Goal: Task Accomplishment & Management: Use online tool/utility

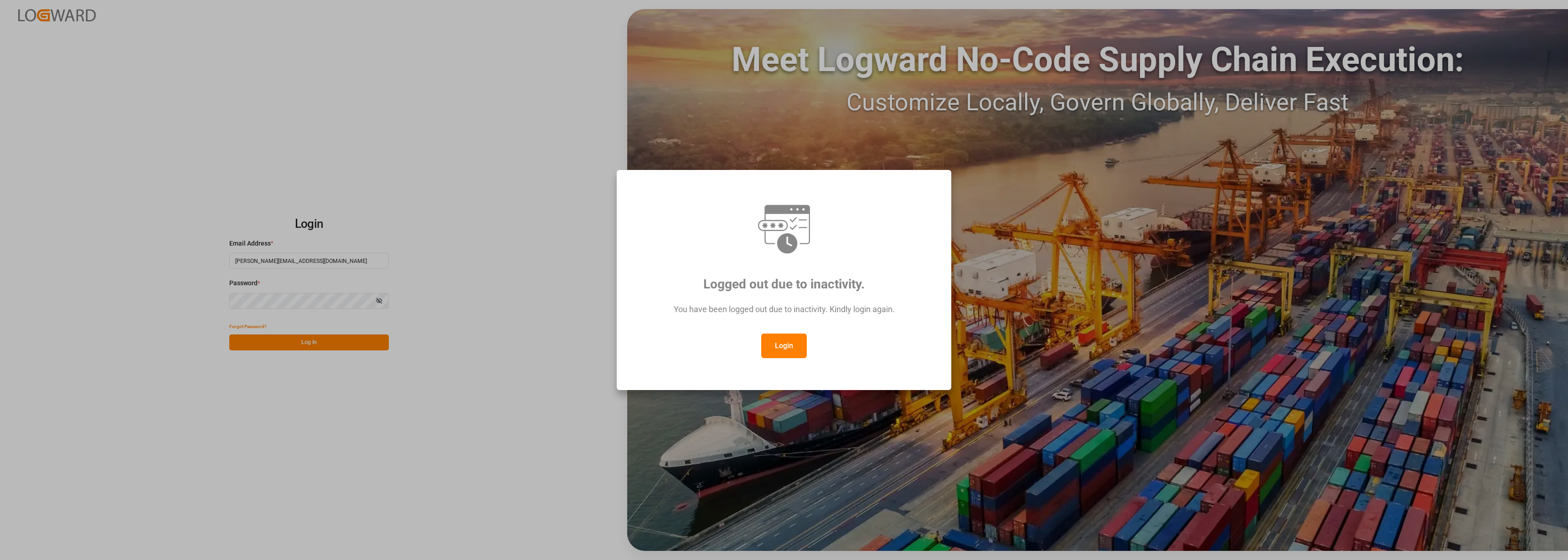
click at [782, 342] on button "Login" at bounding box center [784, 345] width 45 height 24
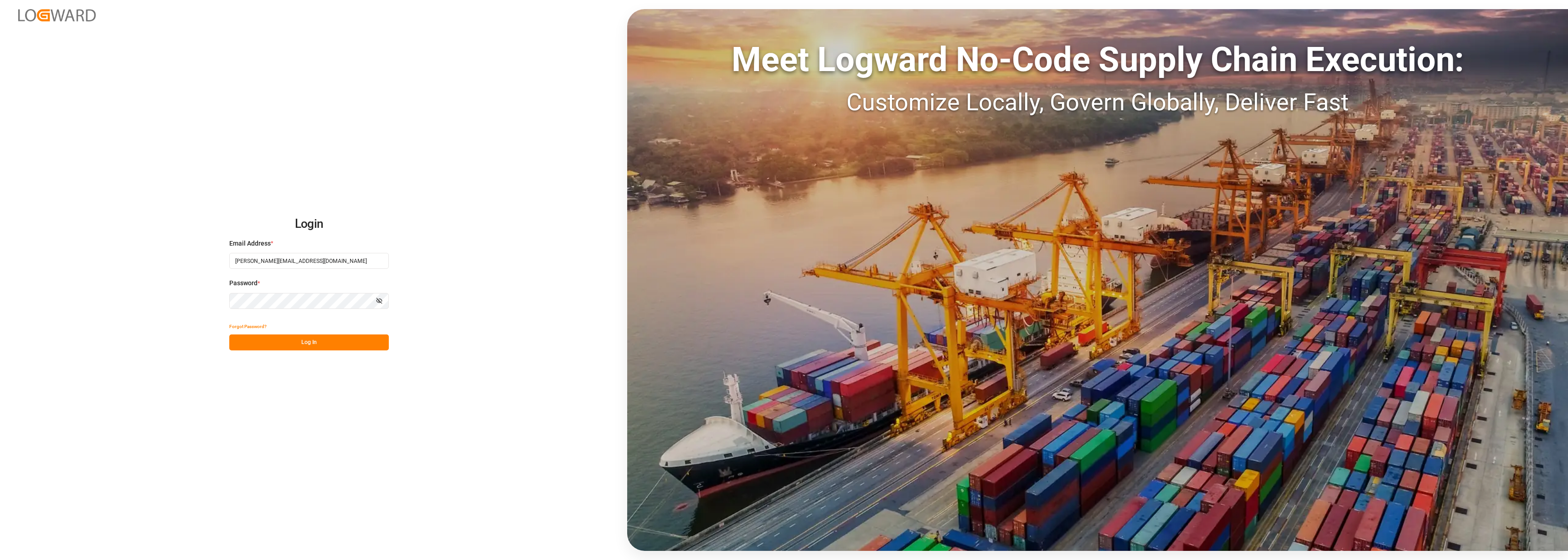
click at [312, 342] on button "Log In" at bounding box center [309, 342] width 159 height 16
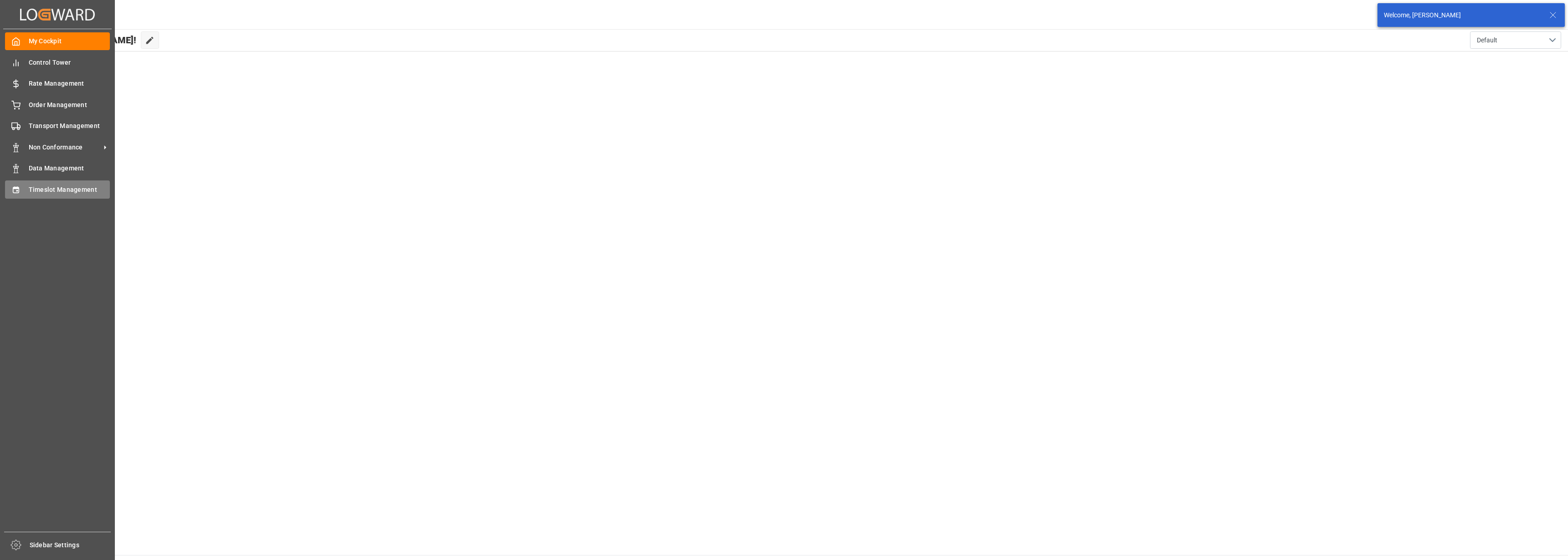
click at [59, 185] on span "Timeslot Management" at bounding box center [69, 189] width 81 height 9
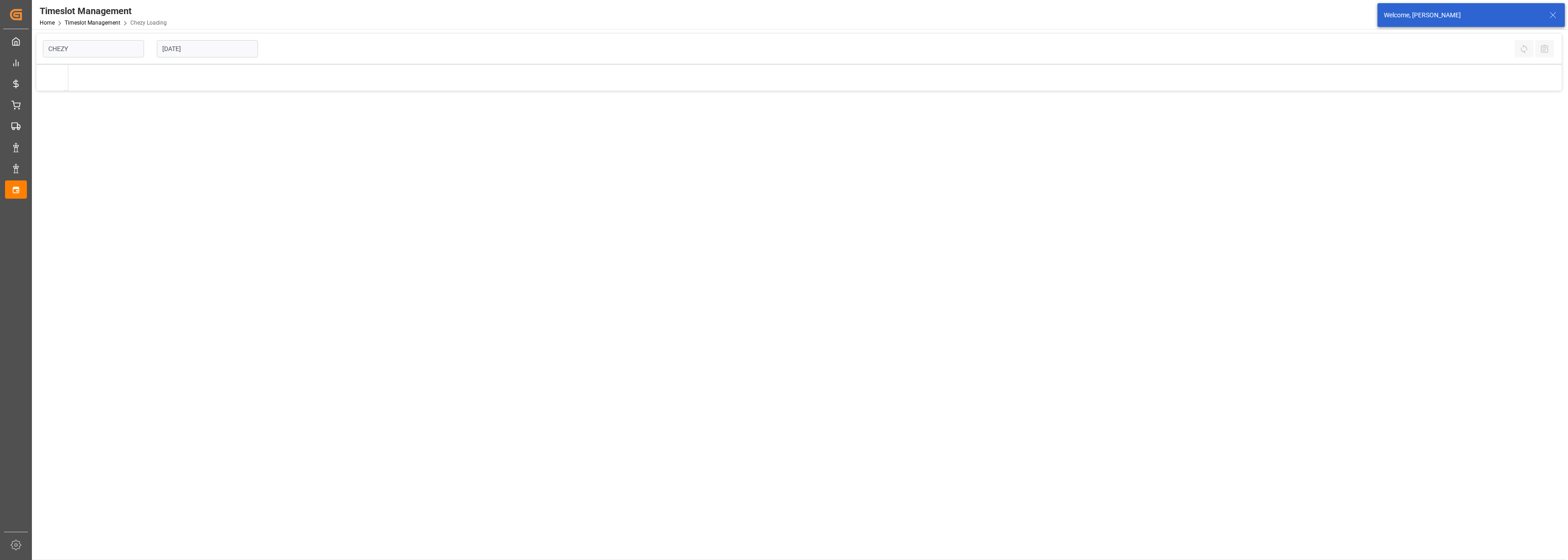
type input "Chezy Loading"
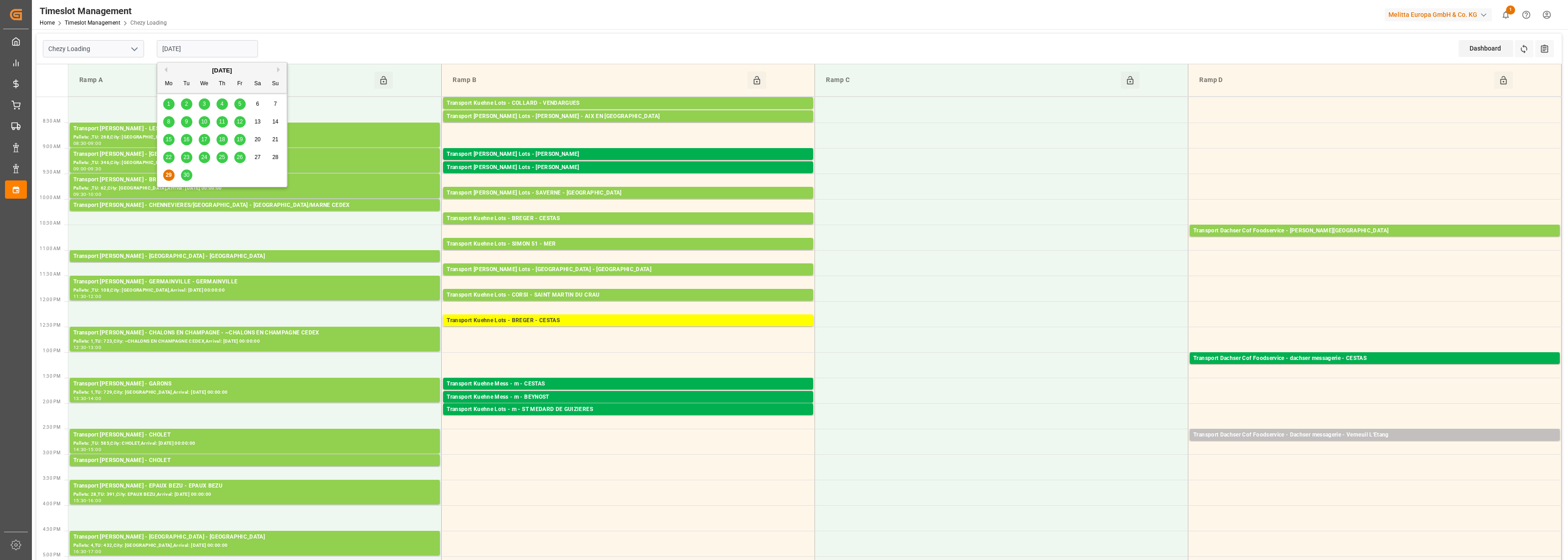
click at [193, 43] on input "[DATE]" at bounding box center [207, 49] width 101 height 18
click at [188, 177] on span "30" at bounding box center [186, 175] width 6 height 7
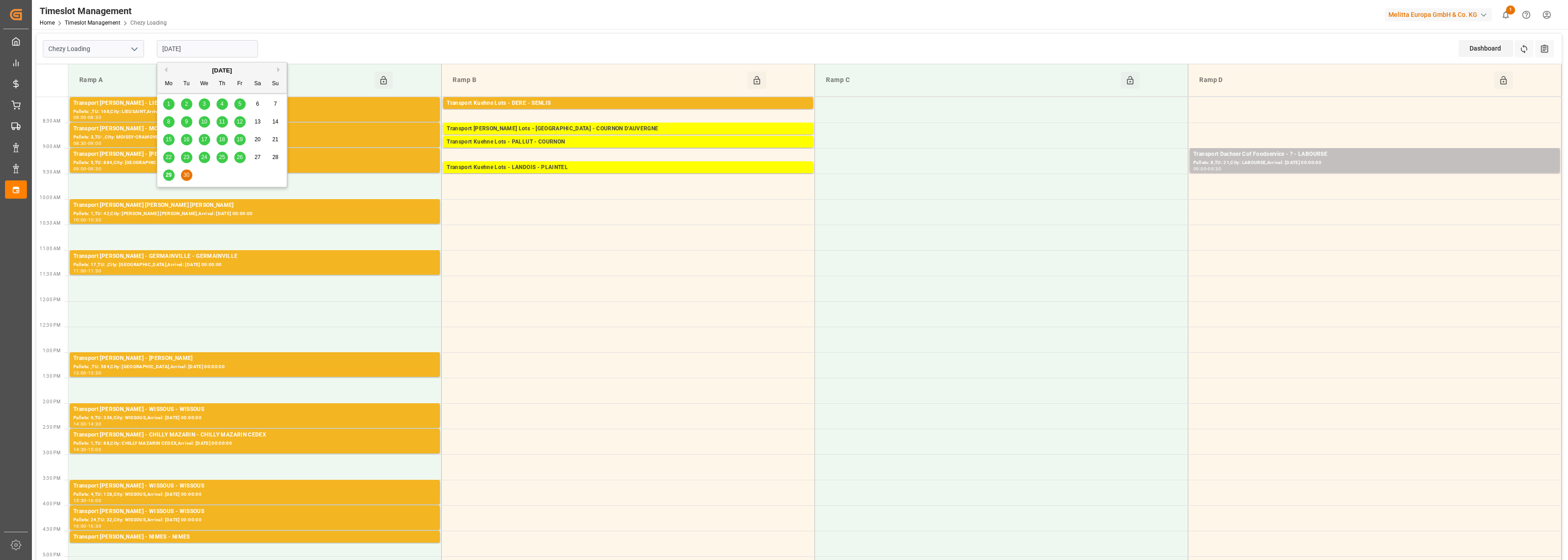
click at [189, 51] on input "[DATE]" at bounding box center [207, 49] width 101 height 18
click at [235, 157] on div "26" at bounding box center [240, 157] width 12 height 11
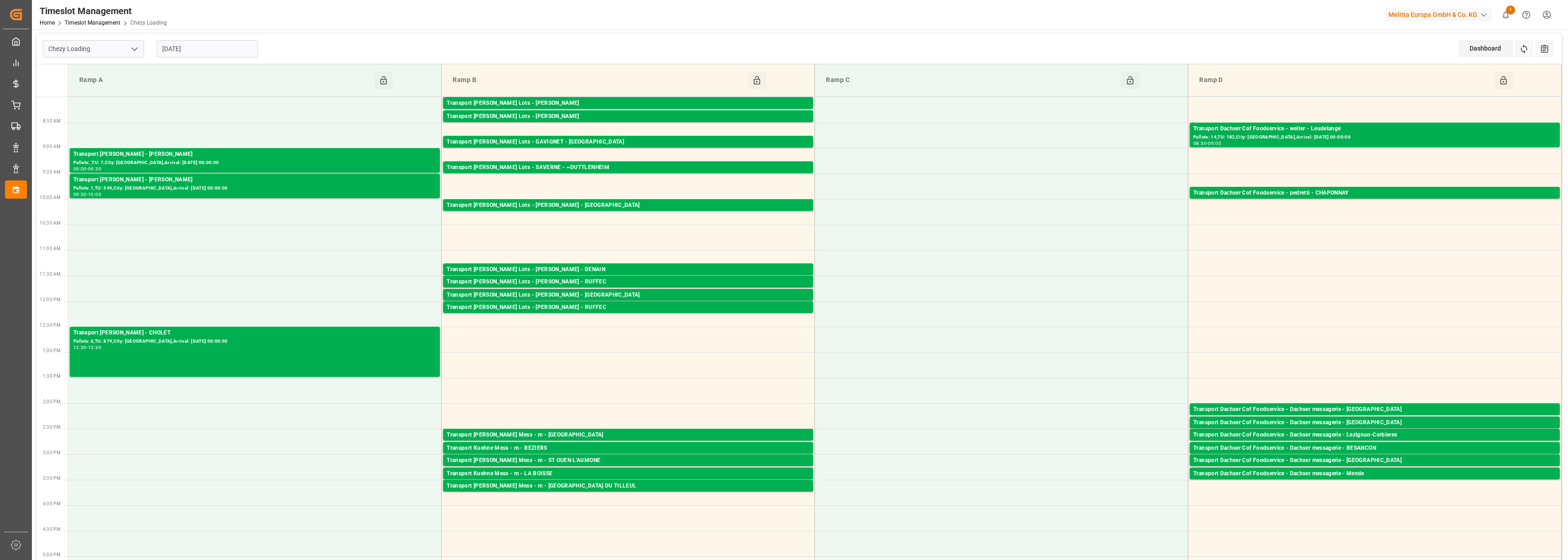
click at [218, 53] on input "[DATE]" at bounding box center [207, 49] width 101 height 18
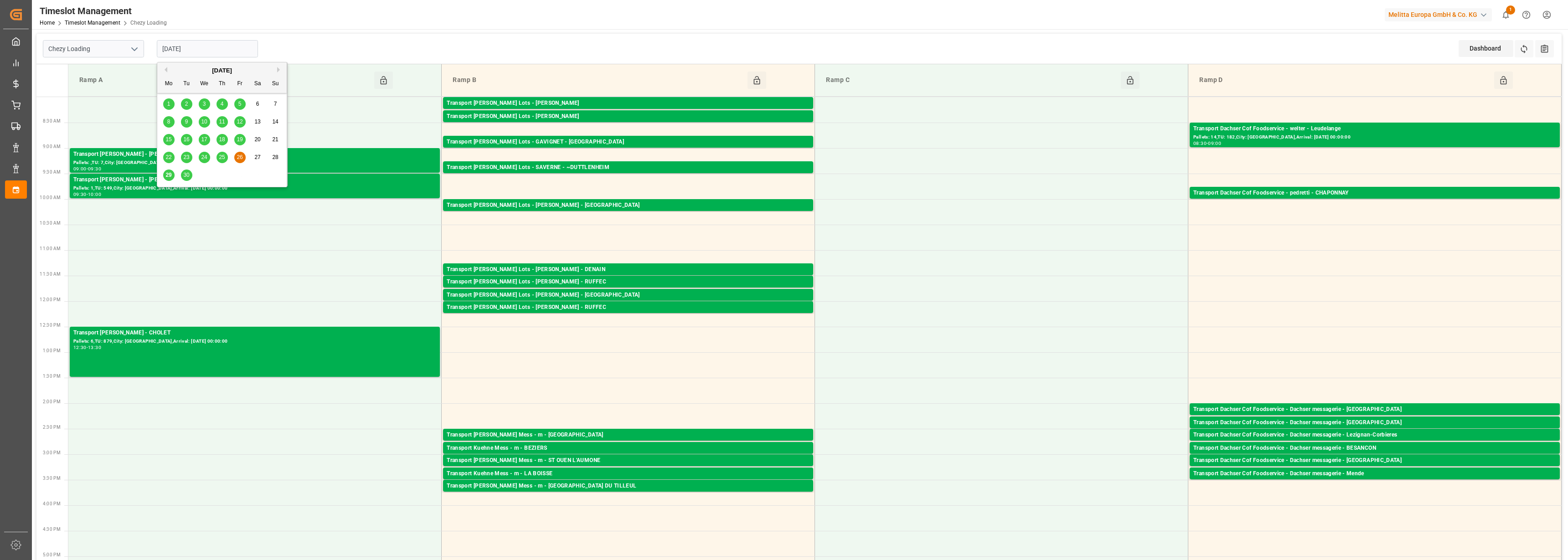
click at [224, 156] on span "25" at bounding box center [221, 157] width 6 height 7
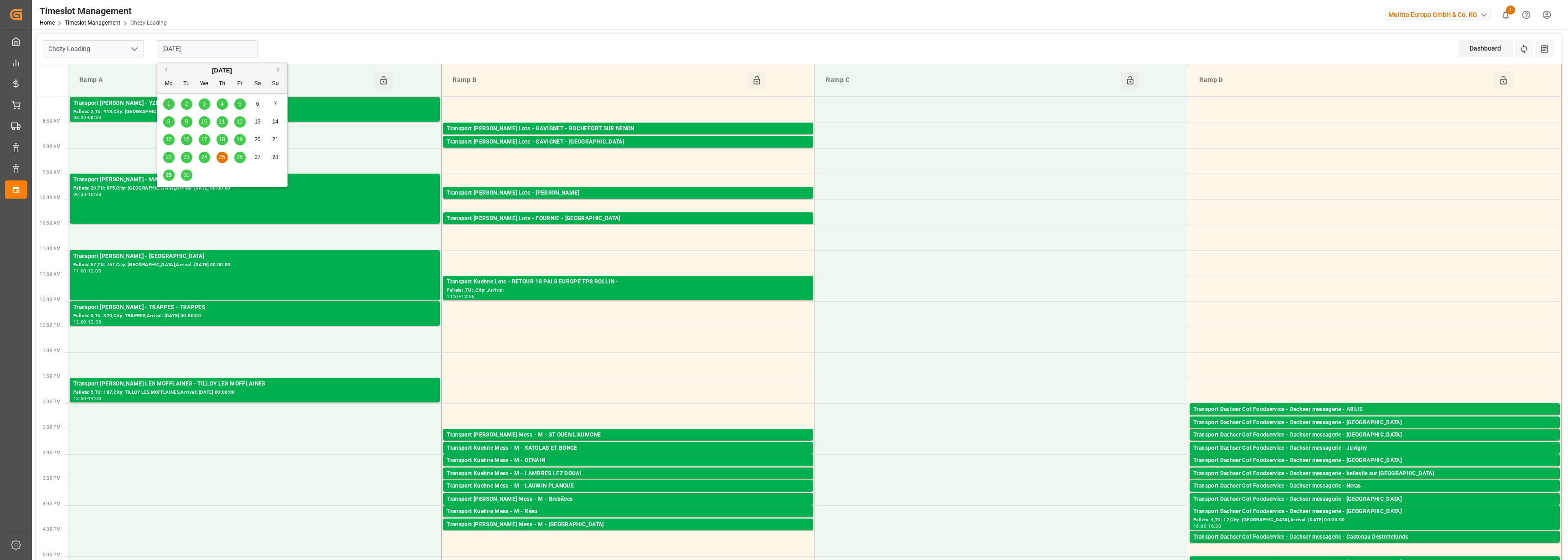
click at [204, 48] on input "[DATE]" at bounding box center [207, 49] width 101 height 18
click at [276, 68] on div "[DATE]" at bounding box center [222, 70] width 130 height 9
click at [277, 71] on button "Next Month" at bounding box center [280, 69] width 6 height 6
click at [203, 102] on span "1" at bounding box center [204, 104] width 3 height 7
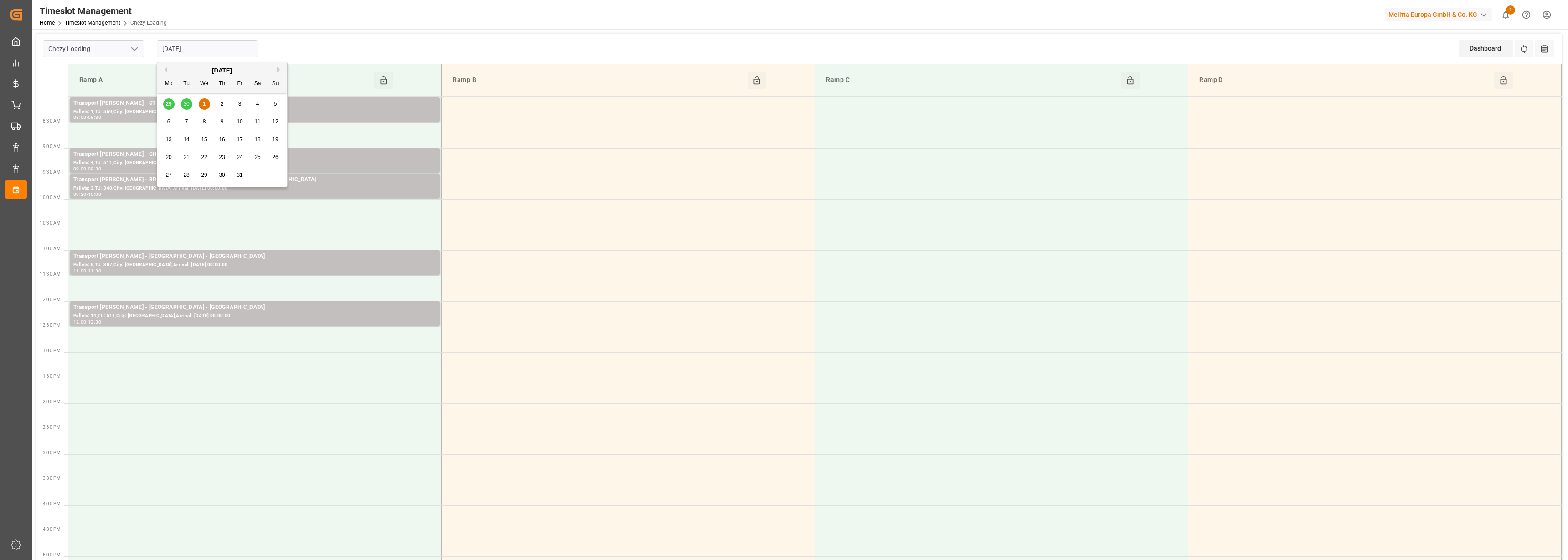
click at [203, 51] on input "[DATE]" at bounding box center [207, 49] width 101 height 18
click at [223, 103] on span "2" at bounding box center [222, 104] width 3 height 7
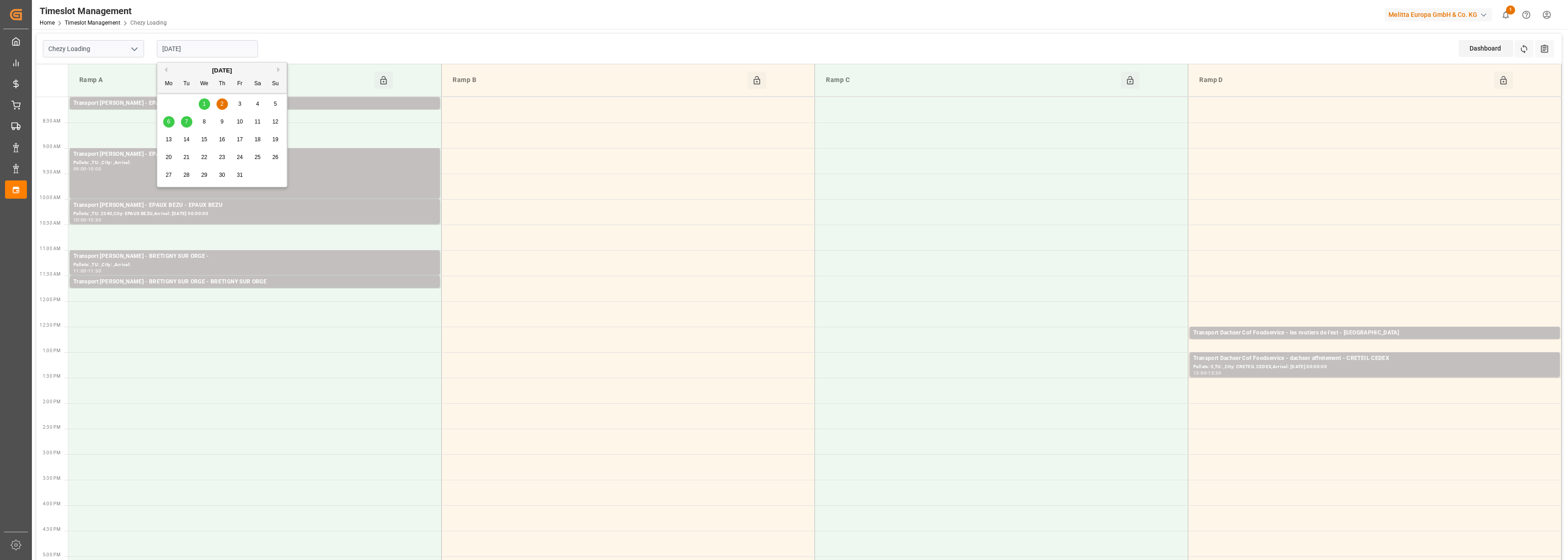
click at [204, 47] on input "[DATE]" at bounding box center [207, 49] width 101 height 18
click at [241, 105] on span "3" at bounding box center [240, 104] width 3 height 7
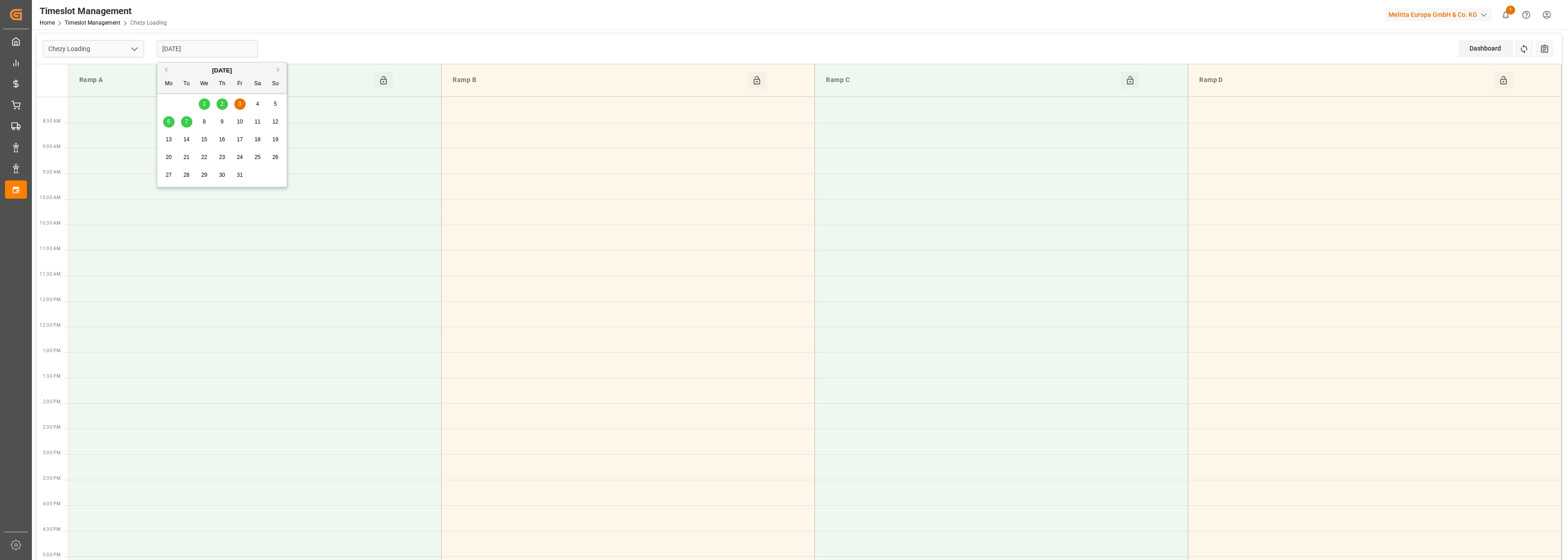
click at [208, 50] on input "[DATE]" at bounding box center [207, 49] width 101 height 18
click at [169, 123] on span "6" at bounding box center [169, 121] width 3 height 7
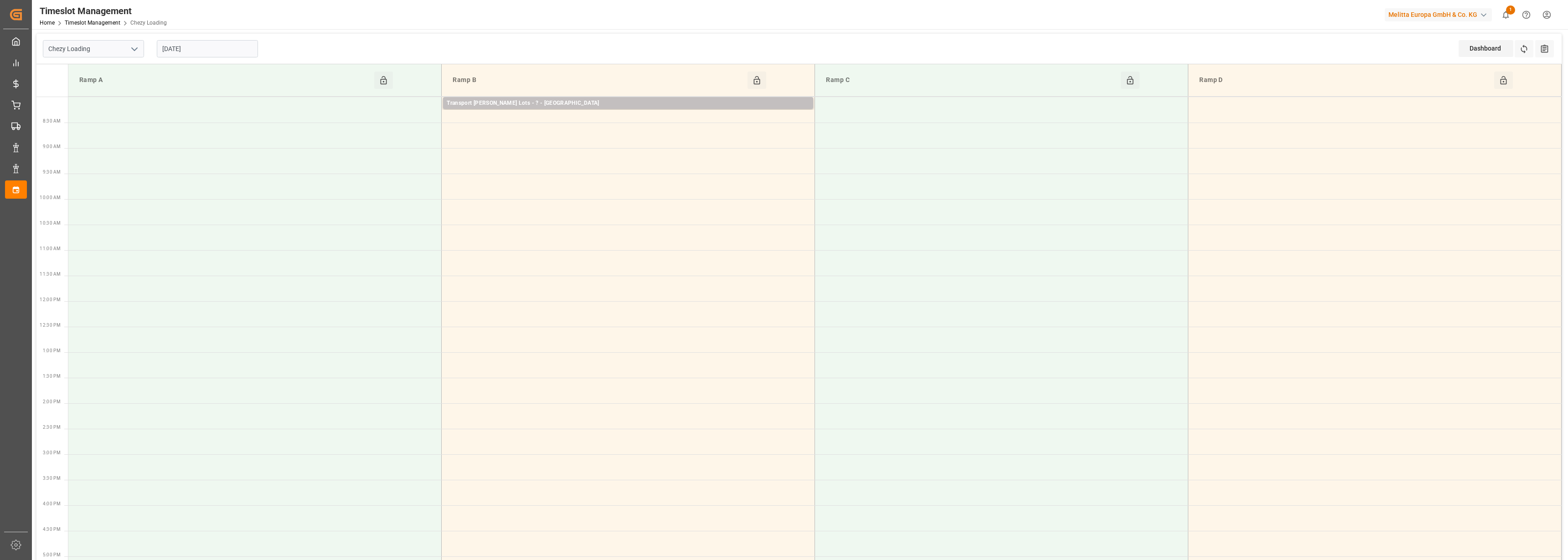
click at [187, 44] on input "[DATE]" at bounding box center [207, 49] width 101 height 18
click at [185, 121] on span "7" at bounding box center [187, 121] width 3 height 7
click at [193, 44] on input "[DATE]" at bounding box center [207, 49] width 101 height 18
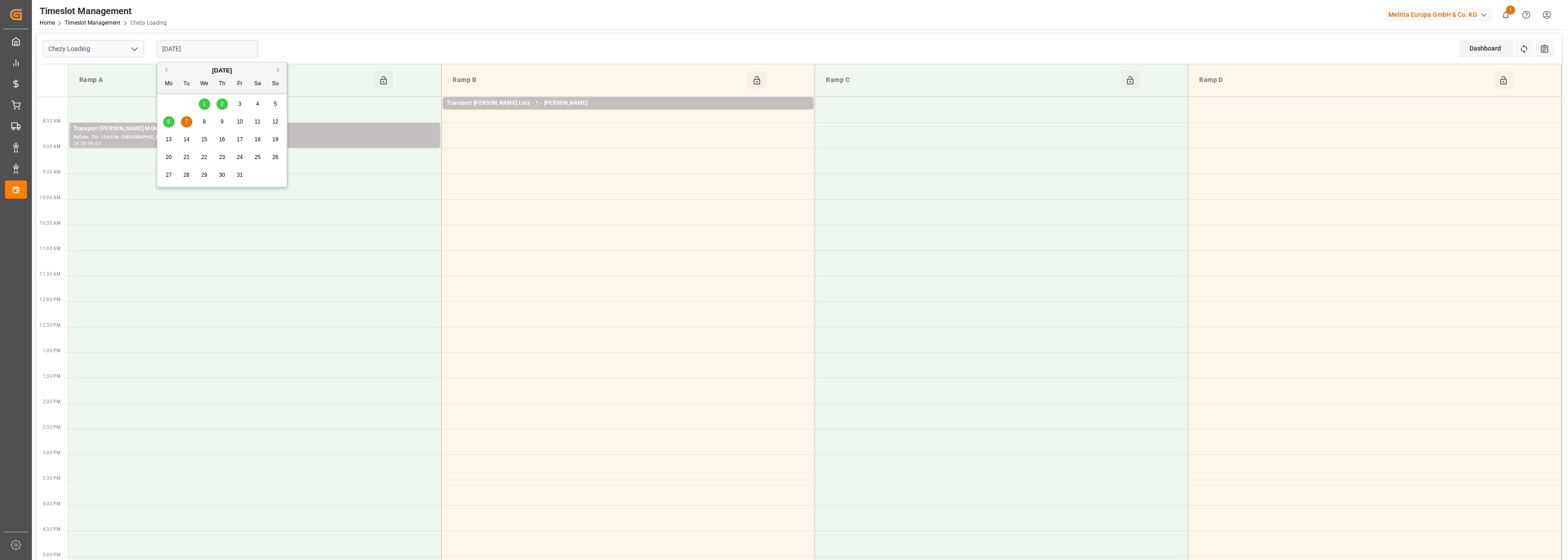
click at [204, 104] on span "1" at bounding box center [204, 104] width 3 height 7
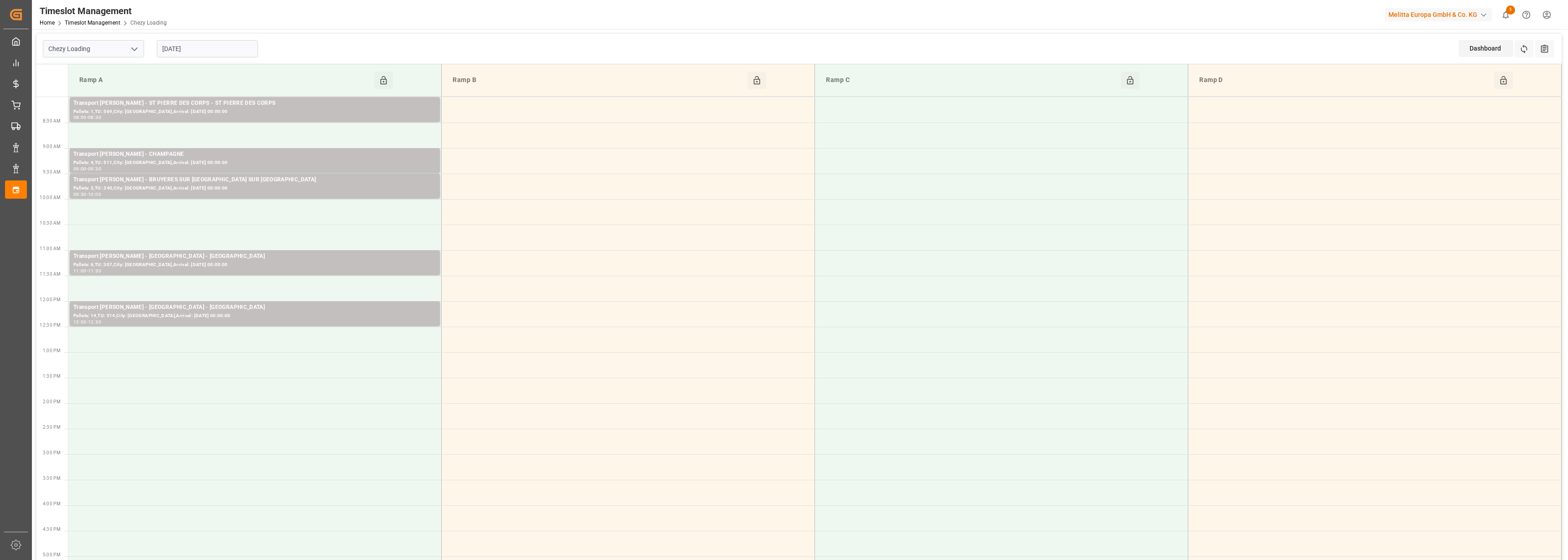
click at [203, 44] on input "[DATE]" at bounding box center [207, 49] width 101 height 18
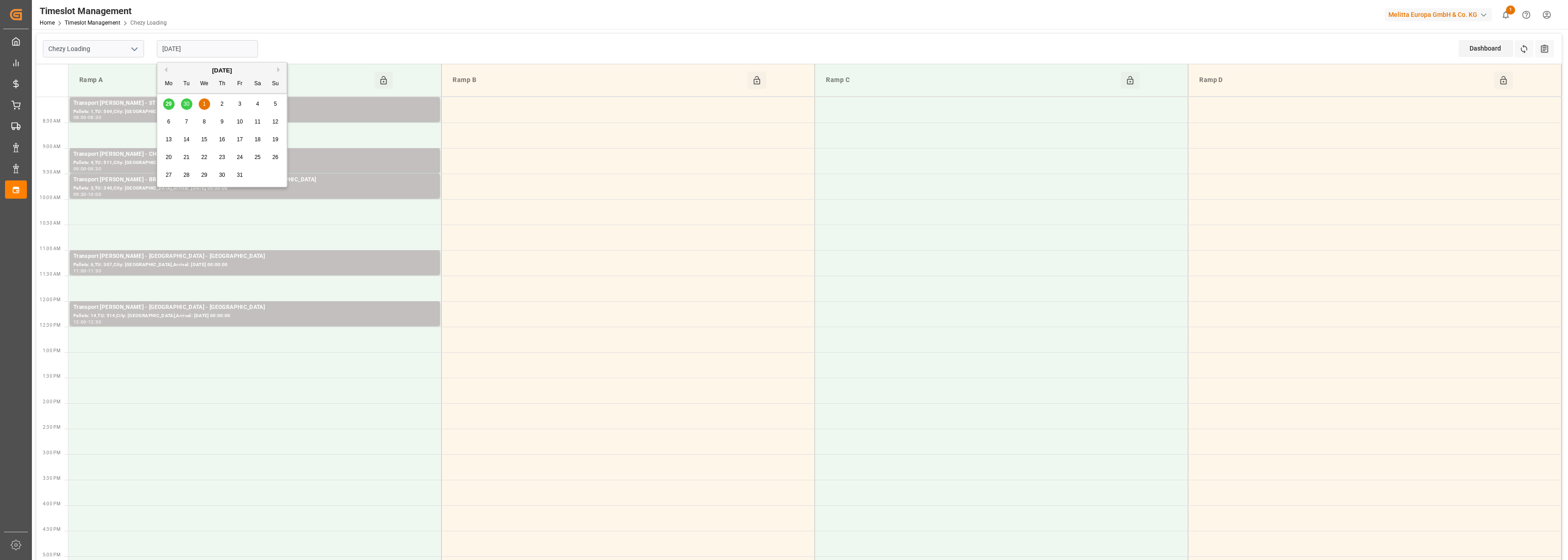
click at [184, 105] on div "29 30 1 2 3 4 5" at bounding box center [222, 104] width 125 height 18
click at [185, 101] on div "29 30 1 2 3 4 5" at bounding box center [222, 104] width 125 height 18
click at [167, 72] on div "Previous Month Next Month [DATE] Mo Tu We Th Fr Sa Su 29 30 1 2 3 4 5 6 7 8 9 1…" at bounding box center [222, 125] width 131 height 126
click at [167, 70] on button "Previous Month" at bounding box center [164, 69] width 6 height 6
click at [187, 172] on span "30" at bounding box center [186, 175] width 6 height 7
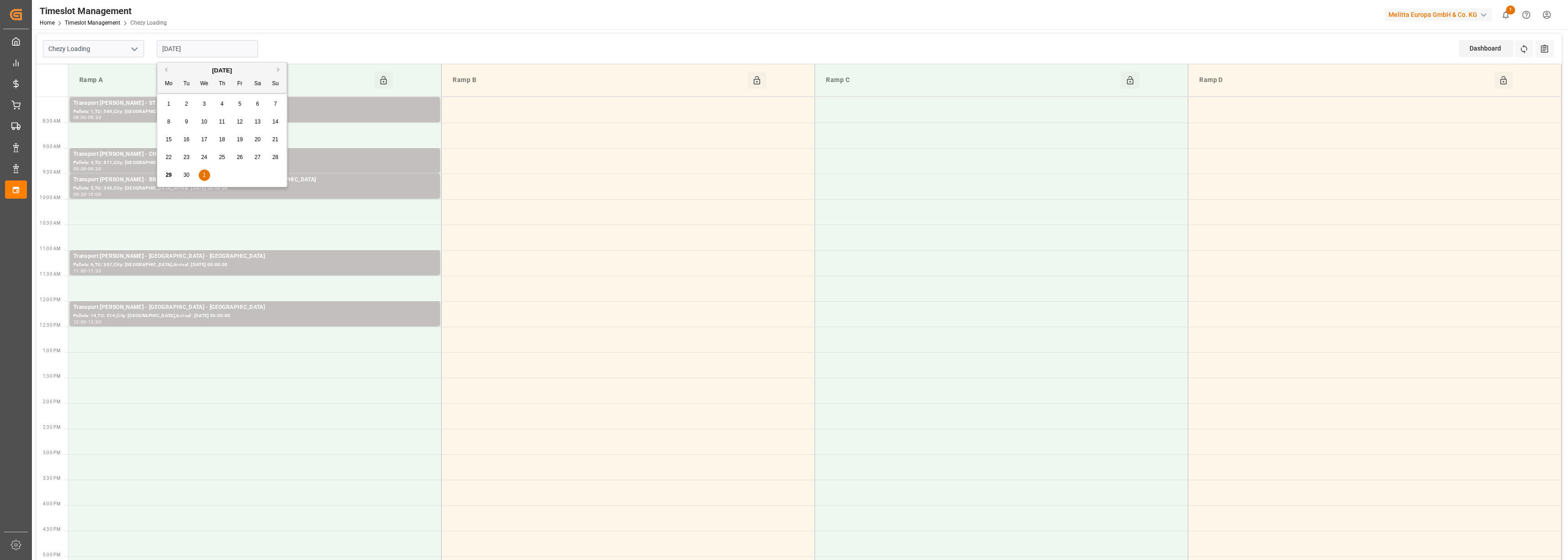
type input "[DATE]"
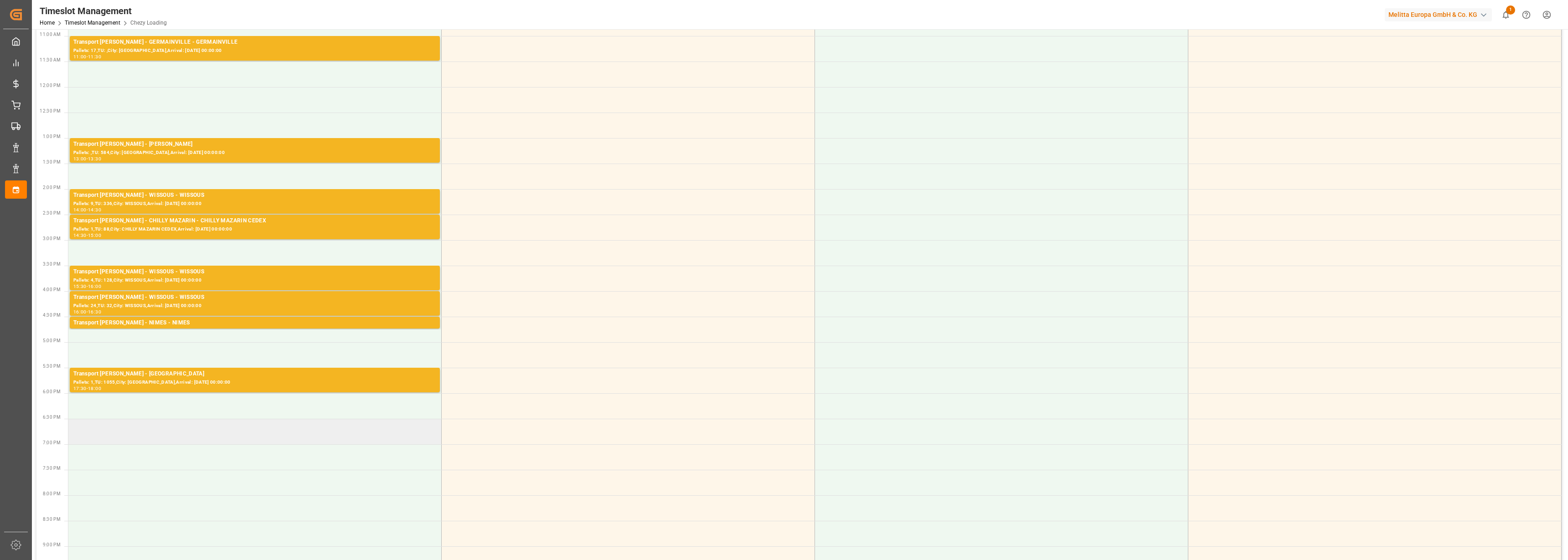
scroll to position [285, 0]
